Goal: Task Accomplishment & Management: Manage account settings

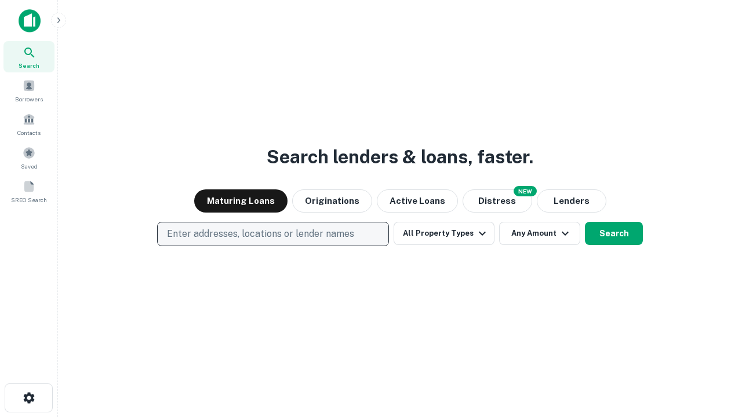
click at [272, 234] on p "Enter addresses, locations or lender names" at bounding box center [260, 234] width 187 height 14
type input "**********"
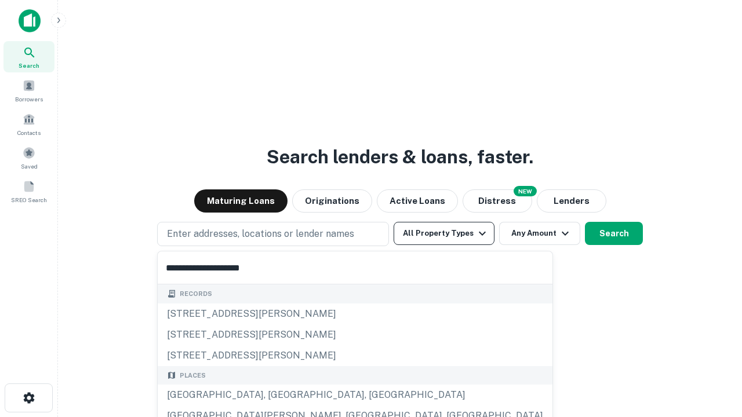
click at [277, 395] on div "[GEOGRAPHIC_DATA], [GEOGRAPHIC_DATA], [GEOGRAPHIC_DATA]" at bounding box center [355, 395] width 395 height 21
click at [444, 234] on button "All Property Types" at bounding box center [444, 233] width 101 height 23
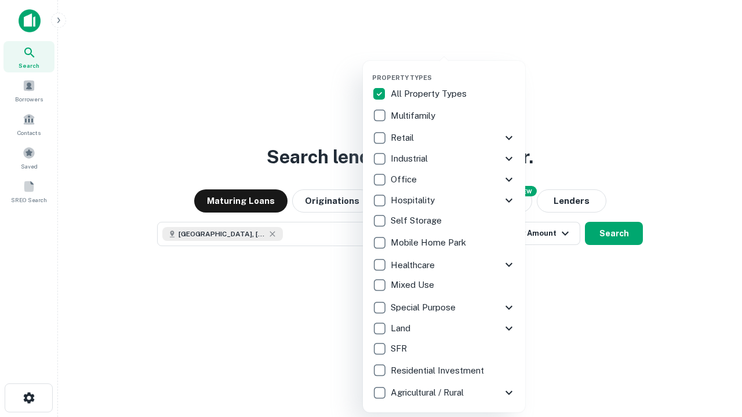
click at [453, 70] on button "button" at bounding box center [453, 70] width 162 height 1
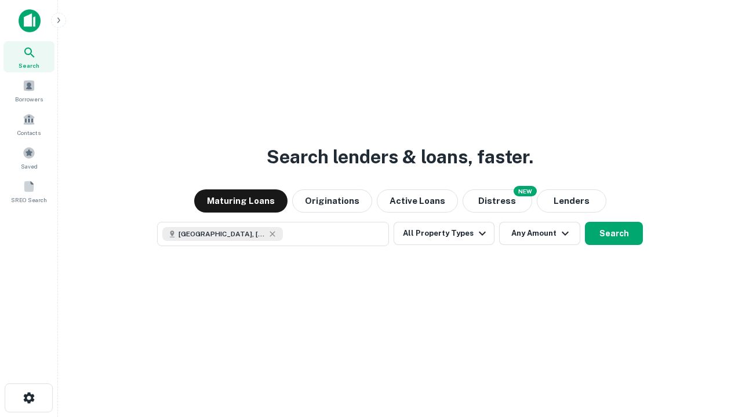
scroll to position [19, 0]
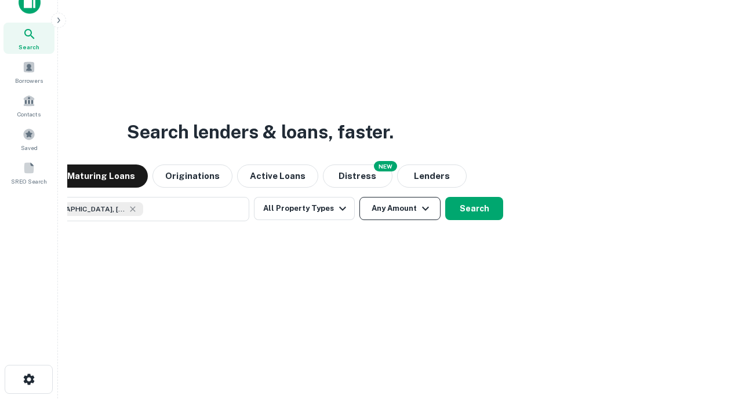
click at [359, 197] on button "Any Amount" at bounding box center [399, 208] width 81 height 23
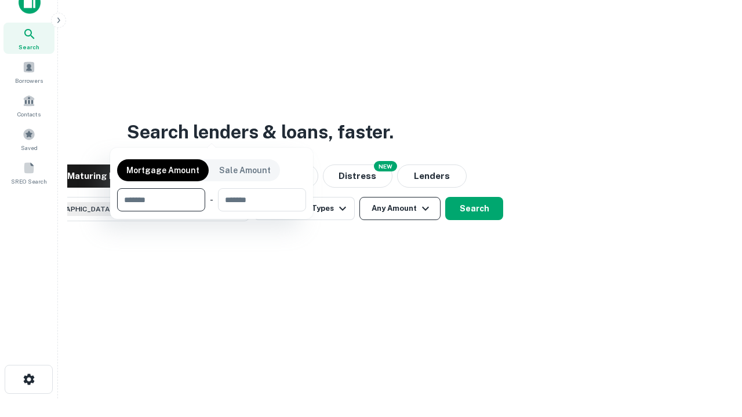
scroll to position [83, 328]
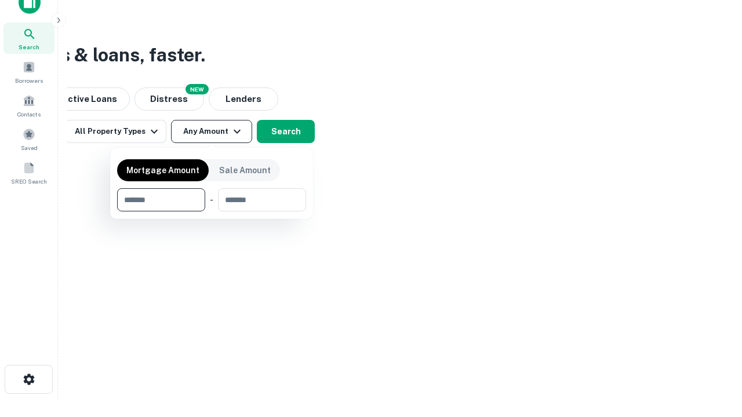
type input "*******"
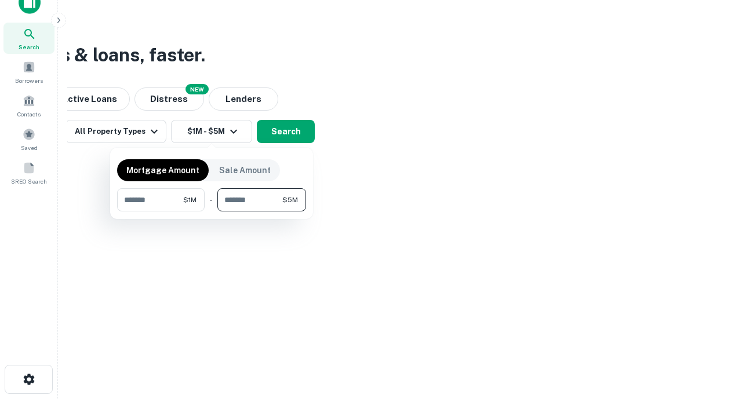
type input "*******"
click at [212, 212] on button "button" at bounding box center [211, 212] width 189 height 1
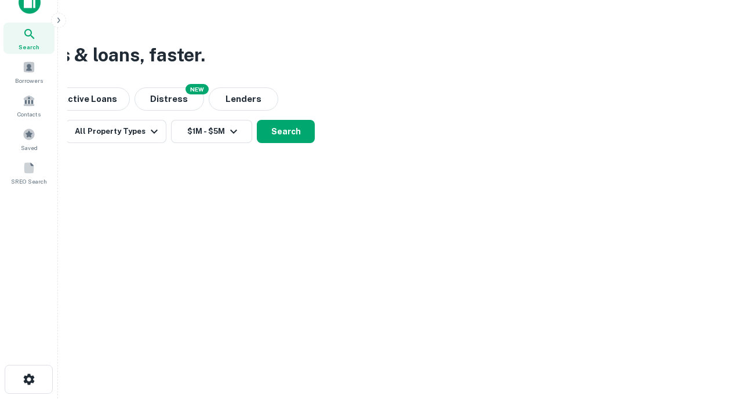
scroll to position [19, 0]
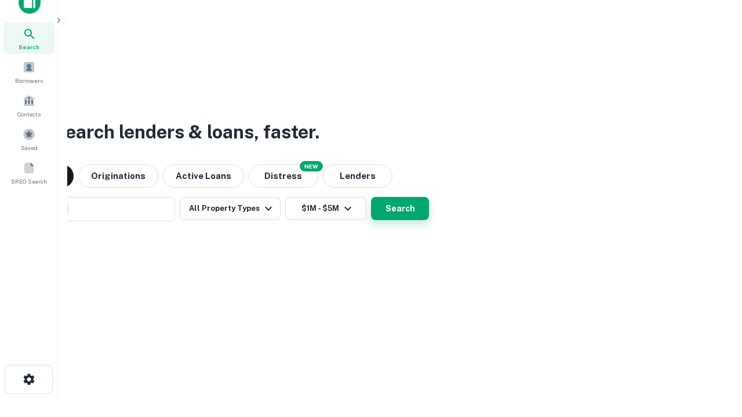
click at [371, 197] on button "Search" at bounding box center [400, 208] width 58 height 23
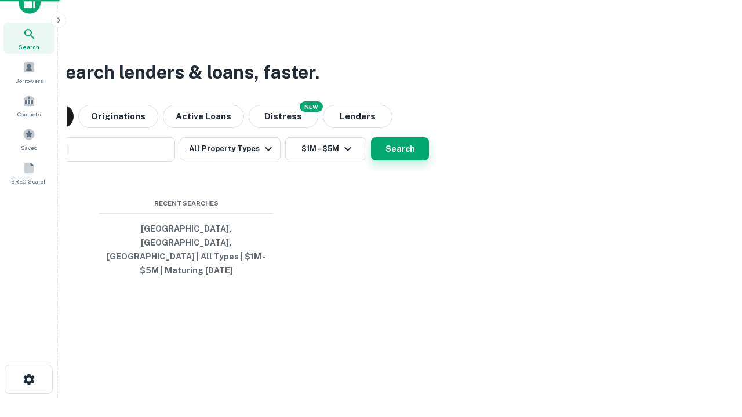
scroll to position [38, 328]
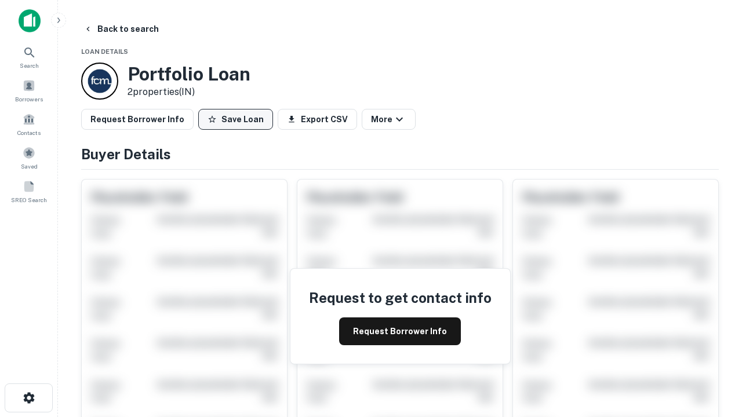
click at [235, 119] on button "Save Loan" at bounding box center [235, 119] width 75 height 21
click at [238, 119] on button "Loan Saved" at bounding box center [238, 119] width 80 height 21
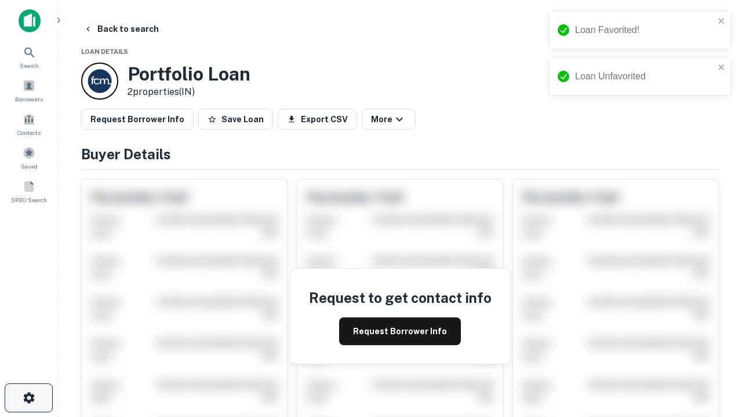
click at [28, 398] on icon "button" at bounding box center [29, 398] width 14 height 14
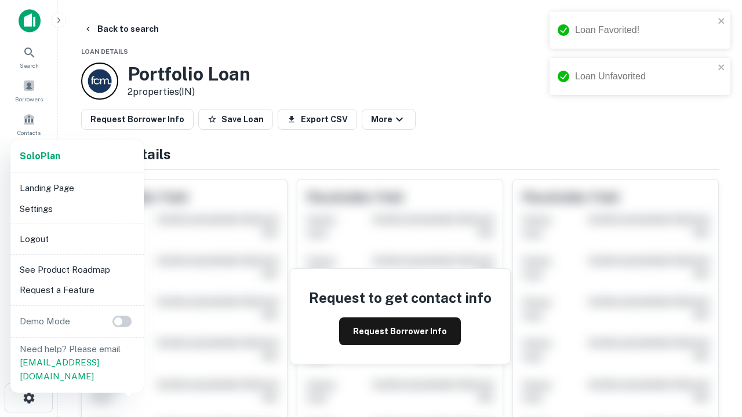
click at [77, 239] on li "Logout" at bounding box center [77, 239] width 124 height 21
